Goal: Information Seeking & Learning: Check status

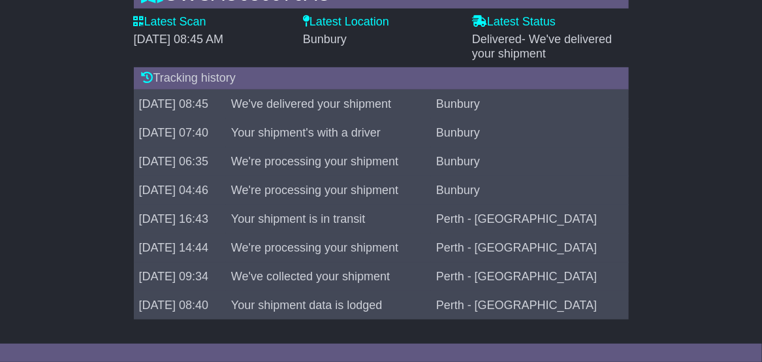
scroll to position [153, 0]
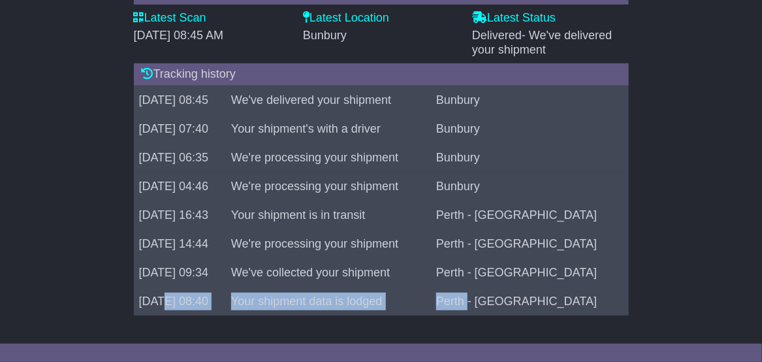
drag, startPoint x: 161, startPoint y: 303, endPoint x: 531, endPoint y: 306, distance: 370.7
click at [533, 306] on tr "[DATE] 08:40 Your shipment data is lodged [GEOGRAPHIC_DATA] - [GEOGRAPHIC_DATA]" at bounding box center [381, 300] width 495 height 29
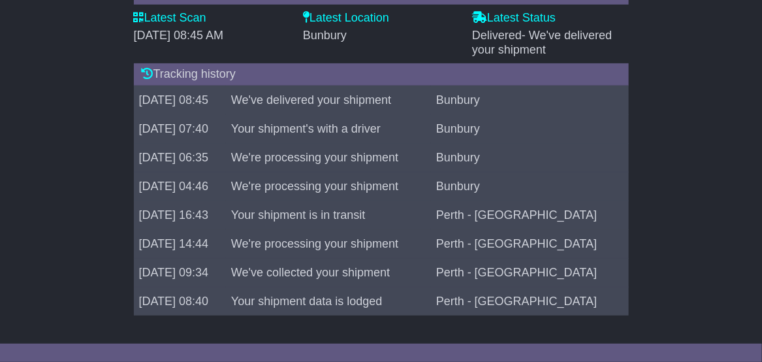
click at [303, 183] on td "We're processing your shipment" at bounding box center [328, 186] width 205 height 29
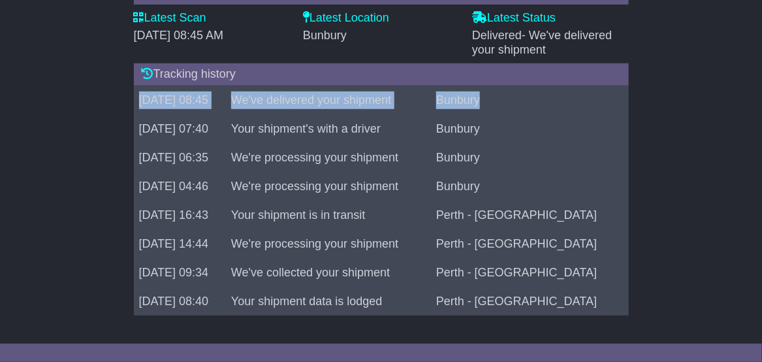
drag, startPoint x: 137, startPoint y: 97, endPoint x: 546, endPoint y: 108, distance: 408.6
click at [546, 108] on tr "[DATE] 08:45 We've delivered your shipment Bunbury" at bounding box center [381, 99] width 495 height 29
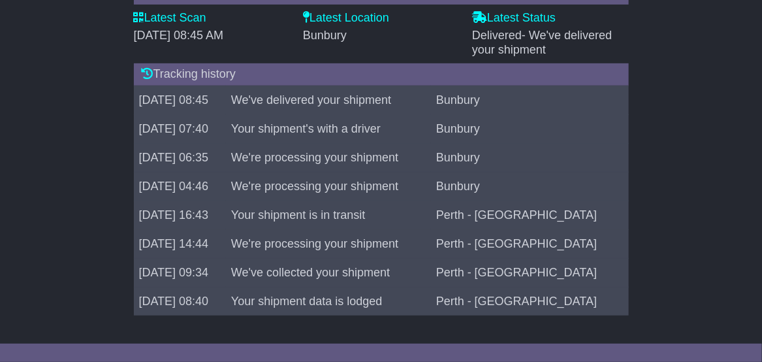
drag, startPoint x: 546, startPoint y: 108, endPoint x: 605, endPoint y: 153, distance: 74.9
click at [584, 140] on td "Bunbury" at bounding box center [530, 128] width 198 height 29
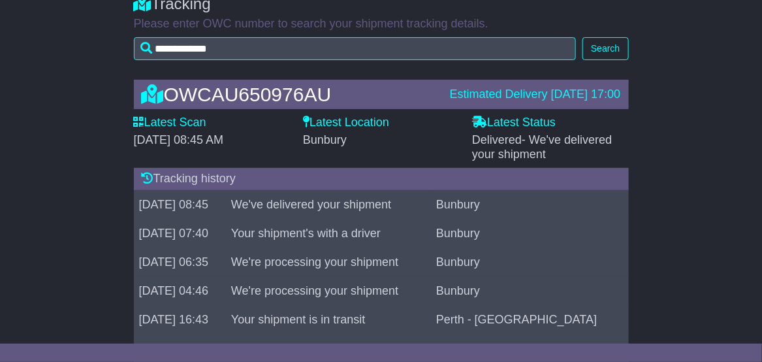
scroll to position [22, 0]
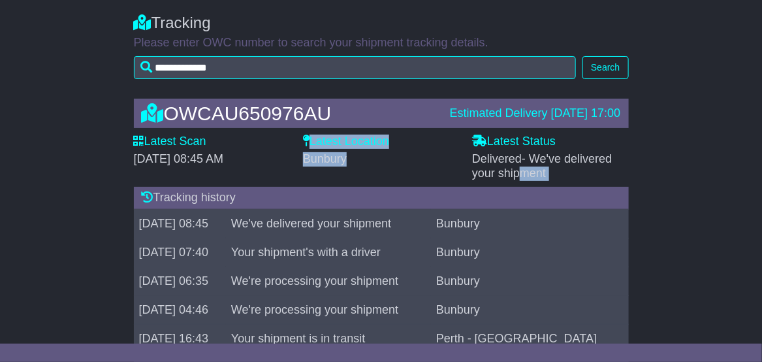
drag, startPoint x: 465, startPoint y: 162, endPoint x: 531, endPoint y: 185, distance: 70.6
click at [531, 180] on div "Latest Scan [DATE] 08:45 AM Latest Status - Delivered - We've delivered your sh…" at bounding box center [381, 157] width 508 height 46
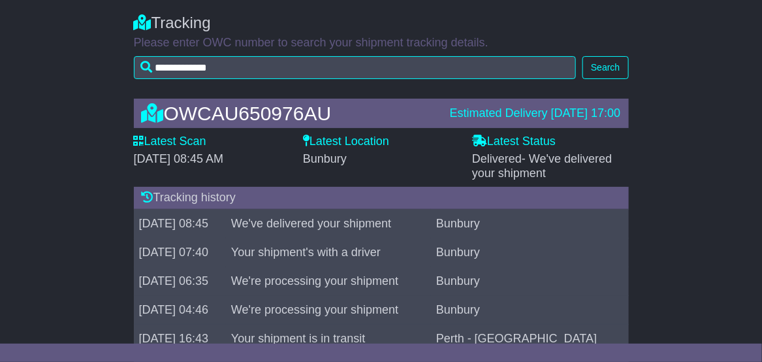
drag, startPoint x: 531, startPoint y: 185, endPoint x: 667, endPoint y: 214, distance: 138.7
click at [668, 215] on div "OWCAU650976AU Estimated Delivery [DATE] 17:00 Latest Scan [DATE] 08:45 AM Lates…" at bounding box center [381, 271] width 762 height 373
drag, startPoint x: 667, startPoint y: 214, endPoint x: 724, endPoint y: 70, distance: 154.4
click at [662, 203] on div "OWCAU650976AU Estimated Delivery [DATE] 17:00 Latest Scan [DATE] 08:45 AM Lates…" at bounding box center [381, 271] width 762 height 373
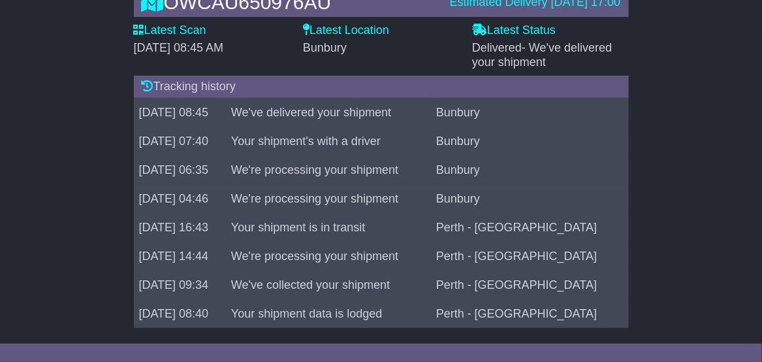
scroll to position [153, 0]
